Goal: Task Accomplishment & Management: Complete application form

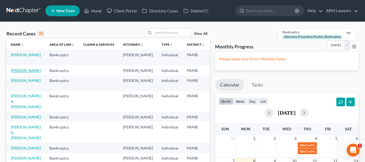
click at [13, 71] on link "[PERSON_NAME]" at bounding box center [26, 70] width 30 height 5
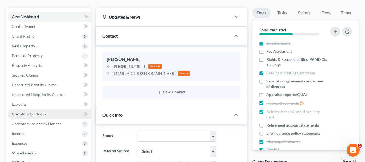
scroll to position [54, 0]
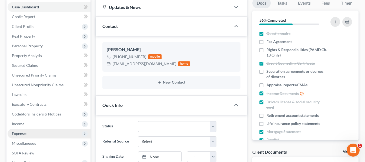
click at [27, 134] on span "Expenses" at bounding box center [19, 133] width 15 height 5
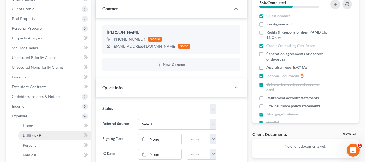
scroll to position [81, 0]
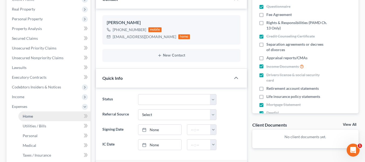
click at [30, 115] on span "Home" at bounding box center [28, 116] width 10 height 5
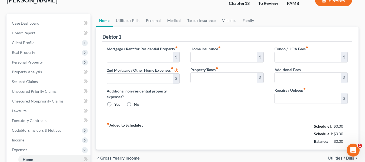
type input "2,109.00"
type input "0.00"
radio input "true"
type input "0.00"
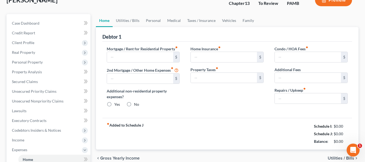
type input "0.00"
type input "100.00"
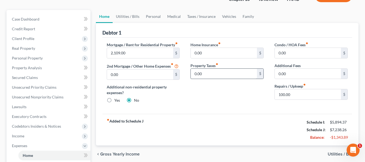
scroll to position [54, 0]
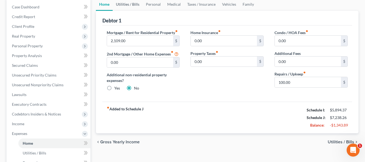
click at [128, 3] on link "Utilities / Bills" at bounding box center [128, 4] width 30 height 13
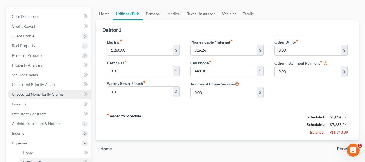
scroll to position [54, 0]
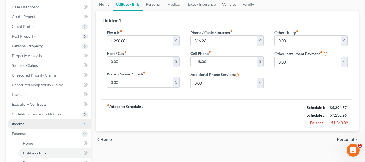
click at [22, 124] on span "Income" at bounding box center [18, 123] width 12 height 5
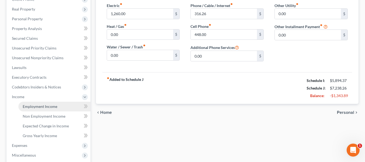
click at [34, 106] on span "Employment Income" at bounding box center [40, 106] width 35 height 5
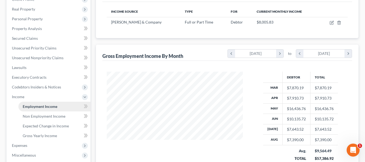
scroll to position [108, 0]
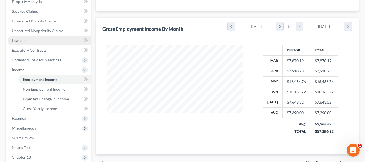
click at [37, 43] on link "Lawsuits" at bounding box center [49, 41] width 83 height 10
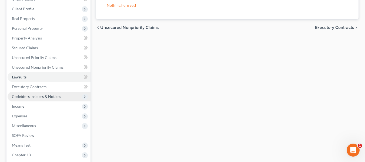
scroll to position [81, 0]
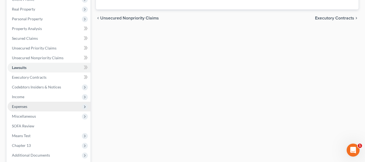
click at [33, 107] on span "Expenses" at bounding box center [49, 107] width 83 height 10
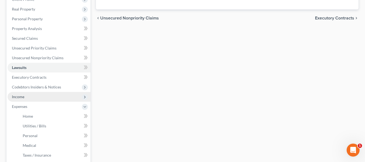
click at [32, 97] on span "Income" at bounding box center [49, 97] width 83 height 10
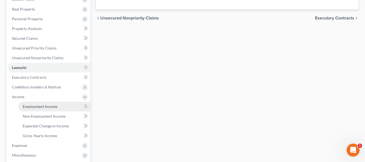
click at [42, 109] on link "Employment Income" at bounding box center [54, 107] width 72 height 10
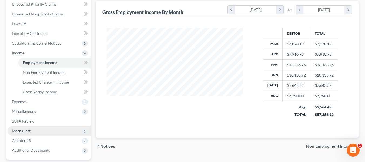
scroll to position [135, 0]
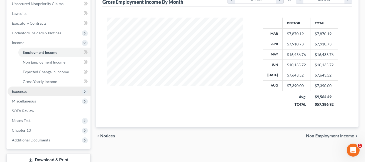
click at [27, 92] on span "Expenses" at bounding box center [19, 91] width 15 height 5
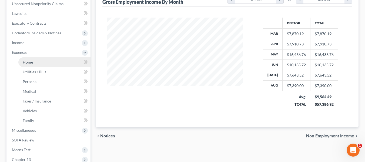
click at [27, 65] on link "Home" at bounding box center [54, 62] width 72 height 10
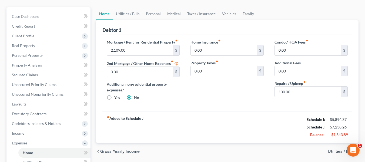
scroll to position [27, 0]
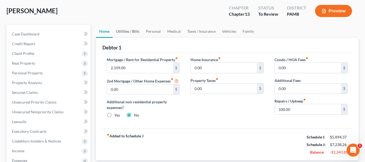
click at [127, 31] on link "Utilities / Bills" at bounding box center [128, 31] width 30 height 13
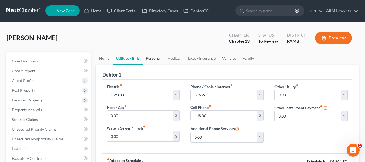
click at [150, 54] on link "Personal" at bounding box center [153, 58] width 21 height 13
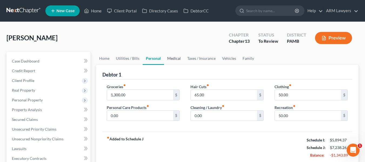
click at [168, 58] on link "Medical" at bounding box center [174, 58] width 20 height 13
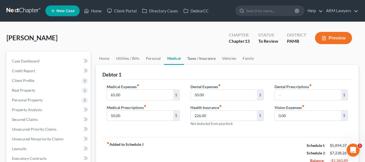
click at [186, 56] on link "Taxes / Insurance" at bounding box center [201, 58] width 35 height 13
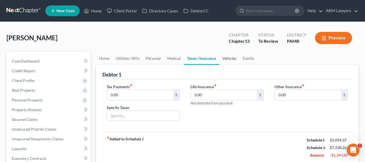
click at [230, 56] on link "Vehicles" at bounding box center [229, 58] width 21 height 13
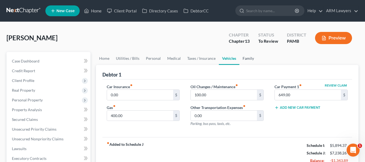
click at [241, 57] on link "Family" at bounding box center [248, 58] width 18 height 13
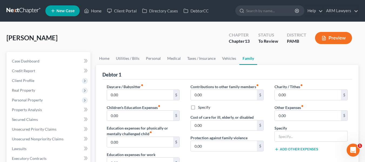
scroll to position [27, 0]
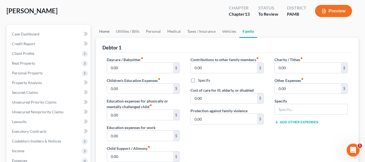
click at [103, 30] on link "Home" at bounding box center [104, 31] width 17 height 13
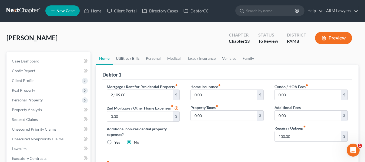
click at [118, 55] on link "Utilities / Bills" at bounding box center [128, 58] width 30 height 13
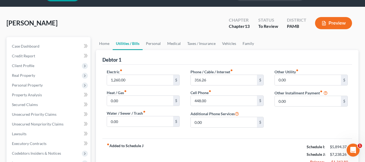
scroll to position [27, 0]
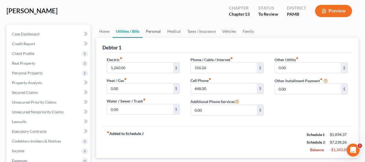
click at [158, 34] on link "Personal" at bounding box center [153, 31] width 21 height 13
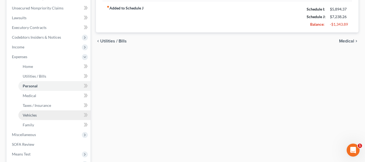
scroll to position [162, 0]
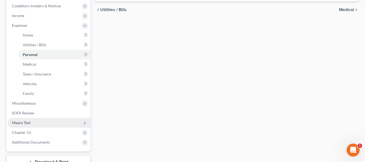
click at [33, 125] on span "Means Test" at bounding box center [49, 123] width 83 height 10
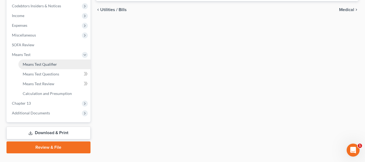
click at [37, 66] on span "Means Test Qualifier" at bounding box center [40, 64] width 34 height 5
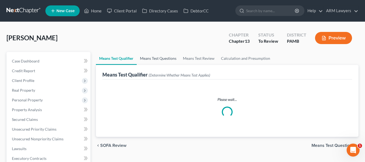
click at [164, 59] on link "Means Test Questions" at bounding box center [158, 58] width 43 height 13
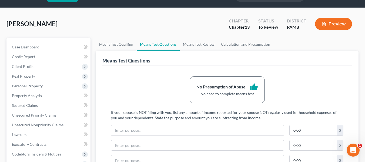
scroll to position [27, 0]
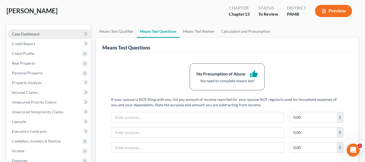
click at [51, 35] on link "Case Dashboard" at bounding box center [49, 34] width 83 height 10
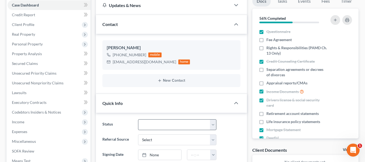
scroll to position [54, 0]
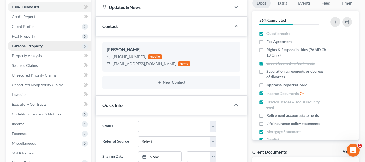
click at [30, 44] on span "Personal Property" at bounding box center [27, 45] width 31 height 5
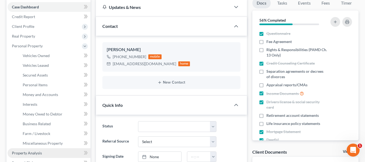
click at [37, 151] on span "Property Analysis" at bounding box center [27, 152] width 30 height 5
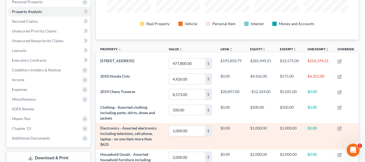
scroll to position [81, 0]
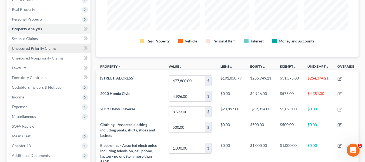
drag, startPoint x: 30, startPoint y: 49, endPoint x: 30, endPoint y: 43, distance: 5.1
click at [30, 49] on span "Unsecured Priority Claims" at bounding box center [34, 48] width 45 height 5
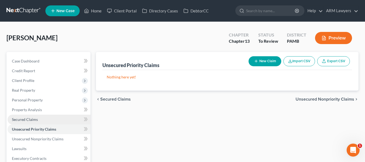
click at [35, 122] on link "Secured Claims" at bounding box center [49, 119] width 83 height 10
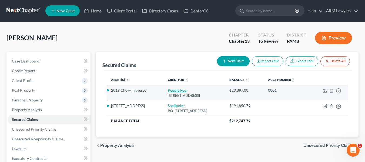
click at [169, 89] on link "People Fcu" at bounding box center [177, 90] width 19 height 5
select select "39"
select select "0"
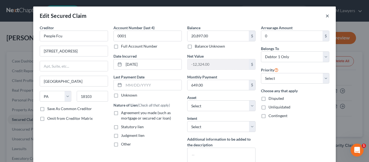
click at [325, 16] on button "×" at bounding box center [327, 15] width 4 height 6
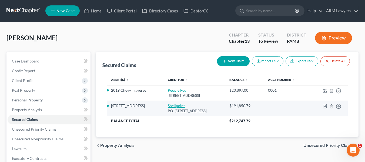
click at [168, 106] on link "Shellpoint" at bounding box center [176, 105] width 17 height 5
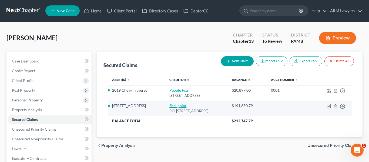
select select "45"
select select "2"
select select "0"
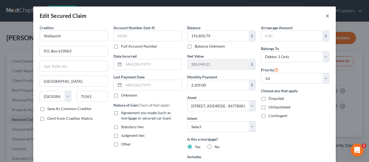
click at [325, 17] on button "×" at bounding box center [327, 15] width 4 height 6
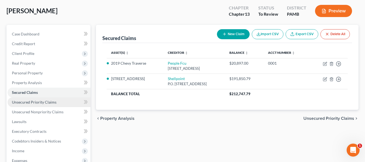
click at [39, 101] on span "Unsecured Priority Claims" at bounding box center [34, 102] width 45 height 5
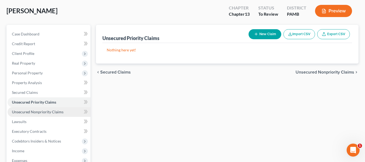
click at [38, 112] on span "Unsecured Nonpriority Claims" at bounding box center [38, 111] width 52 height 5
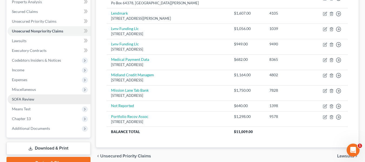
scroll to position [108, 0]
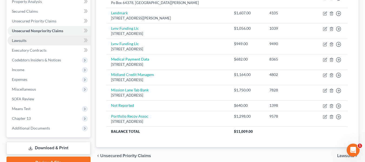
click at [22, 40] on span "Lawsuits" at bounding box center [19, 40] width 15 height 5
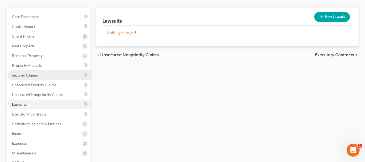
scroll to position [54, 0]
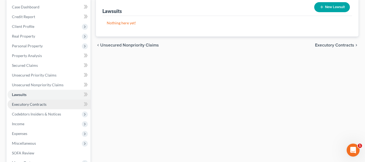
click at [32, 106] on span "Executory Contracts" at bounding box center [29, 104] width 35 height 5
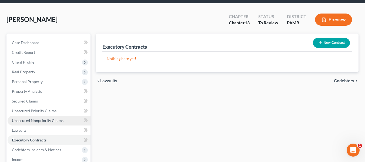
scroll to position [54, 0]
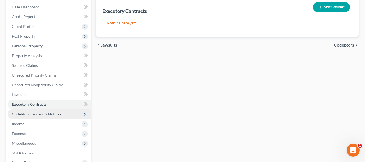
click at [28, 114] on span "Codebtors Insiders & Notices" at bounding box center [36, 114] width 49 height 5
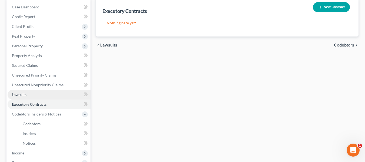
click at [24, 92] on span "Lawsuits" at bounding box center [19, 94] width 15 height 5
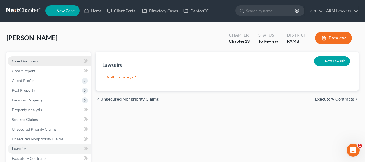
drag, startPoint x: 23, startPoint y: 59, endPoint x: 60, endPoint y: 65, distance: 38.0
click at [23, 59] on span "Case Dashboard" at bounding box center [26, 61] width 28 height 5
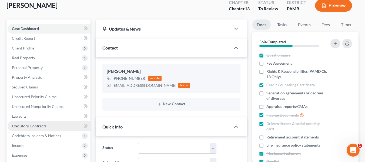
scroll to position [69, 0]
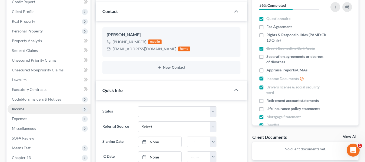
click at [26, 110] on span "Income" at bounding box center [49, 109] width 83 height 10
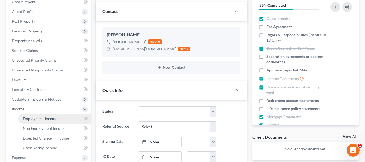
click at [49, 118] on span "Employment Income" at bounding box center [40, 118] width 35 height 5
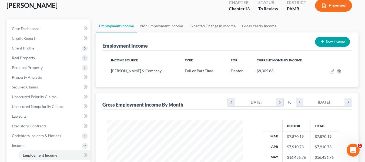
scroll to position [27, 0]
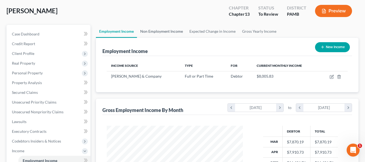
click at [163, 31] on link "Non Employment Income" at bounding box center [161, 31] width 49 height 13
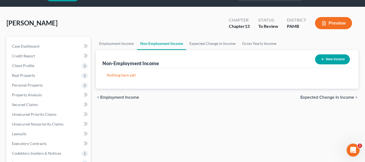
scroll to position [27, 0]
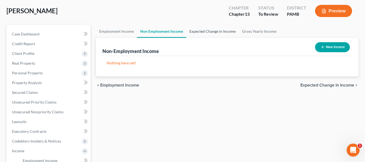
click at [197, 32] on link "Expected Change in Income" at bounding box center [212, 31] width 53 height 13
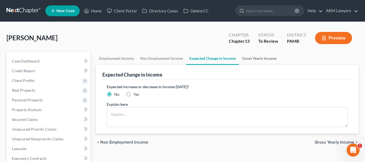
click at [252, 58] on link "Gross Yearly Income" at bounding box center [259, 58] width 41 height 13
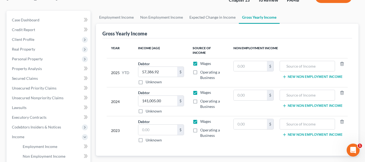
scroll to position [54, 0]
